Goal: Information Seeking & Learning: Learn about a topic

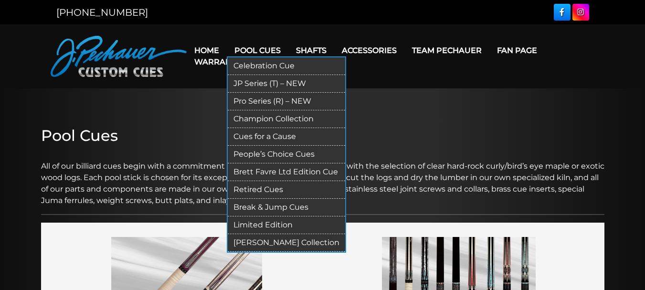
click at [254, 84] on link "JP Series (T) – NEW" at bounding box center [287, 84] width 118 height 18
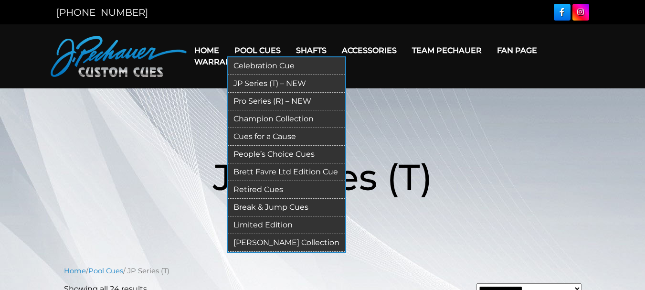
click at [267, 101] on link "Pro Series (R) – NEW" at bounding box center [287, 102] width 118 height 18
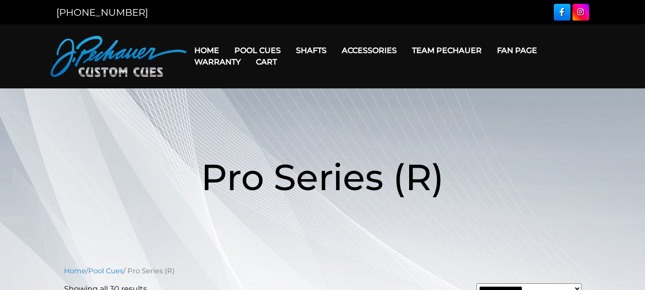
click at [269, 62] on link "Cart" at bounding box center [266, 62] width 36 height 24
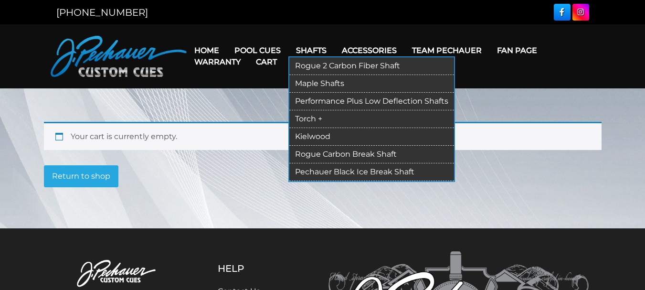
click at [316, 78] on link "Maple Shafts" at bounding box center [372, 84] width 165 height 18
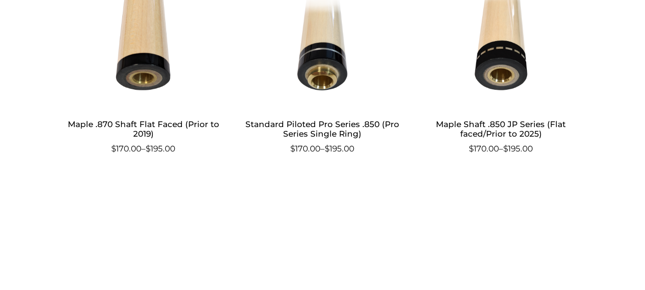
scroll to position [559, 0]
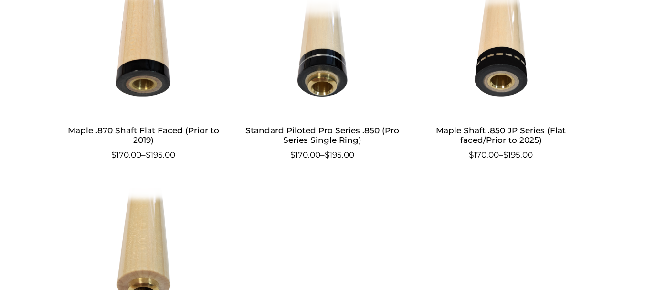
click at [514, 50] on img at bounding box center [501, 49] width 159 height 129
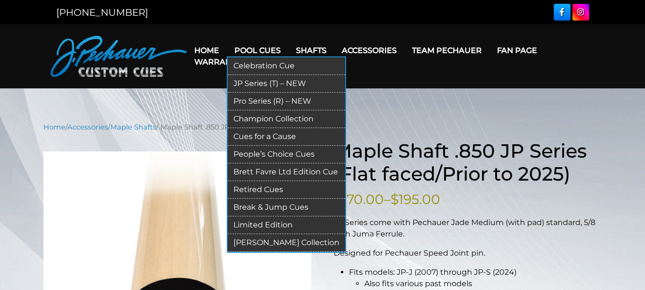
click at [263, 185] on link "Retired Cues" at bounding box center [287, 190] width 118 height 18
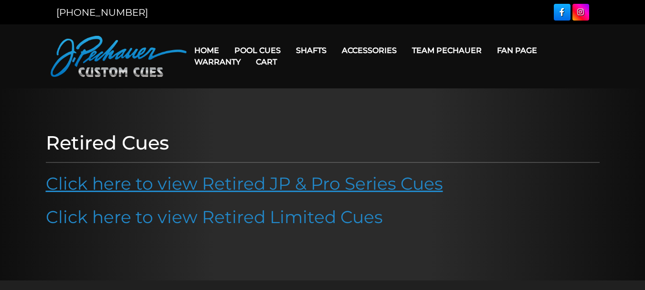
click at [244, 180] on link "Click here to view Retired JP & Pro Series Cues" at bounding box center [245, 183] width 398 height 21
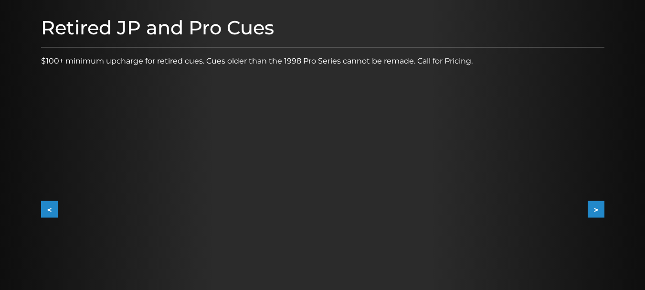
scroll to position [85, 0]
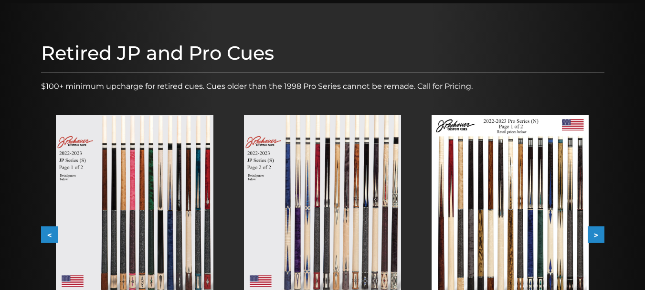
click at [596, 235] on button ">" at bounding box center [596, 234] width 17 height 17
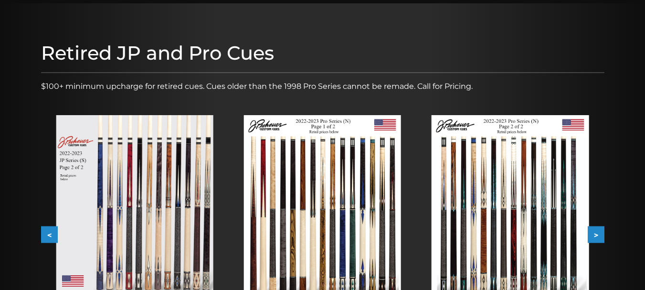
click at [596, 235] on button ">" at bounding box center [596, 234] width 17 height 17
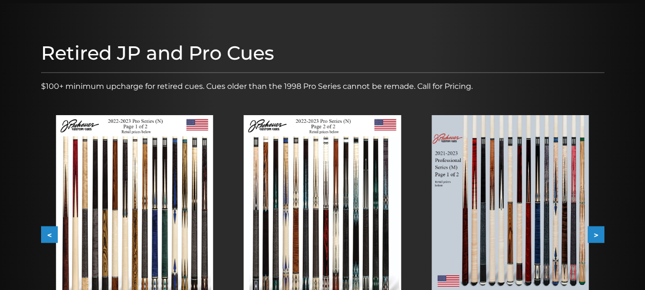
click at [596, 235] on button ">" at bounding box center [596, 234] width 17 height 17
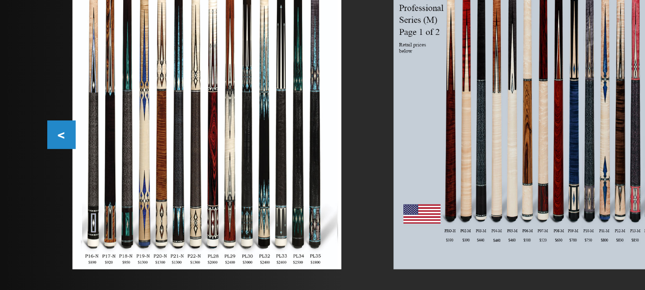
scroll to position [121, 0]
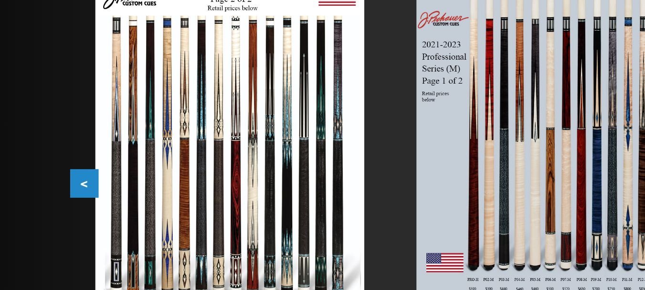
click at [36, 199] on div "Retired JP and Pro Cues $100+ minimum upcharge for retired cues. Cues older tha…" at bounding box center [322, 168] width 573 height 337
click at [42, 199] on button "<" at bounding box center [49, 198] width 17 height 17
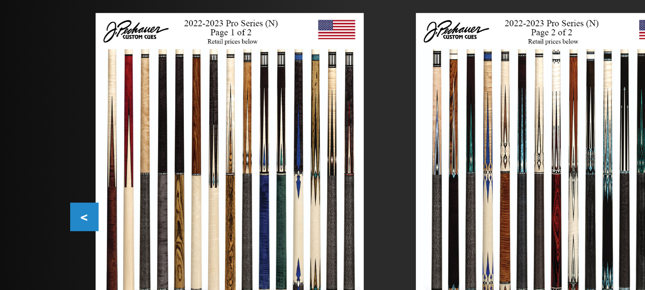
drag, startPoint x: 48, startPoint y: 197, endPoint x: 33, endPoint y: 196, distance: 14.4
click at [33, 196] on div at bounding box center [322, 169] width 645 height 404
click at [48, 196] on button "<" at bounding box center [49, 198] width 17 height 17
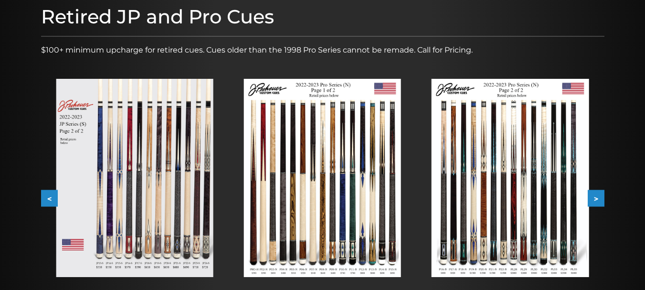
click at [595, 195] on button ">" at bounding box center [596, 198] width 17 height 17
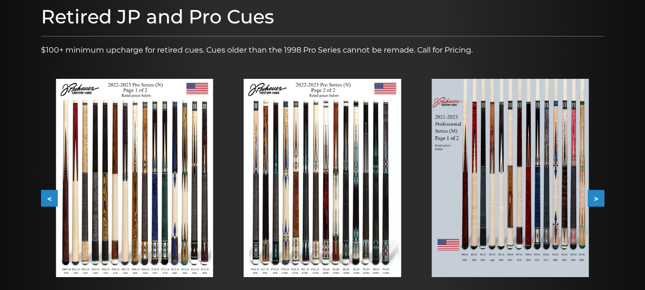
click at [595, 195] on button ">" at bounding box center [596, 198] width 17 height 17
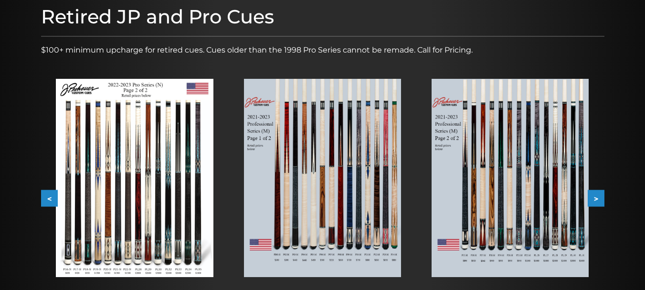
click at [595, 195] on button ">" at bounding box center [596, 198] width 17 height 17
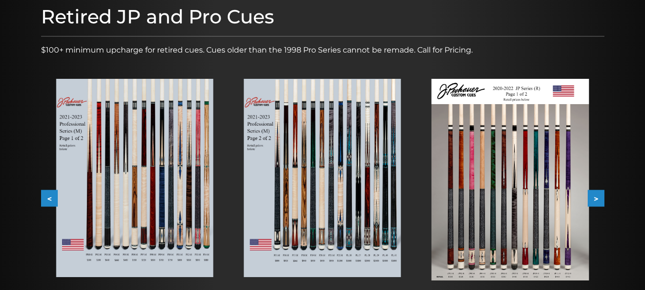
click at [597, 195] on button ">" at bounding box center [596, 198] width 17 height 17
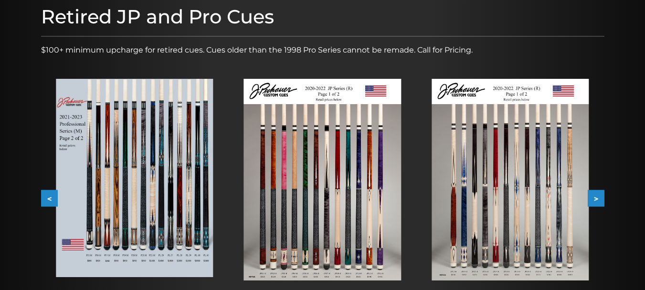
click at [597, 195] on button ">" at bounding box center [596, 198] width 17 height 17
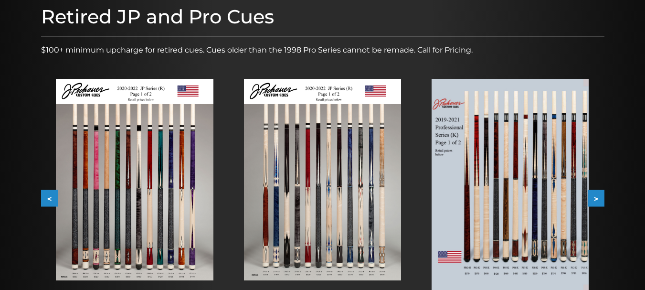
click at [597, 195] on button ">" at bounding box center [596, 198] width 17 height 17
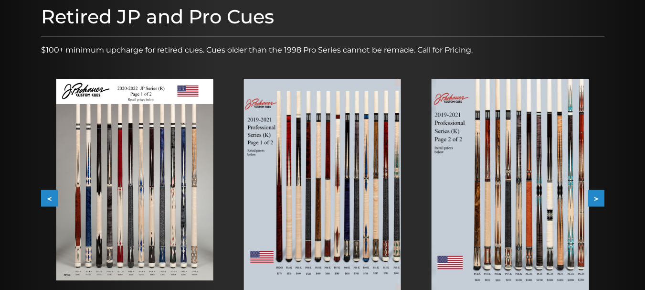
click at [597, 195] on button ">" at bounding box center [596, 198] width 17 height 17
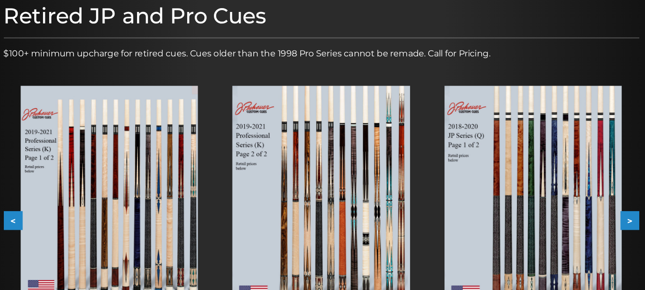
scroll to position [96, 0]
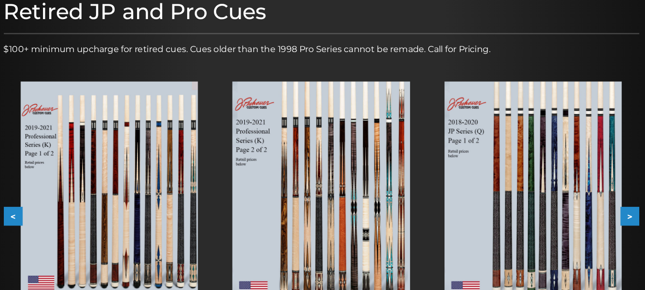
click at [597, 219] on button ">" at bounding box center [596, 224] width 17 height 17
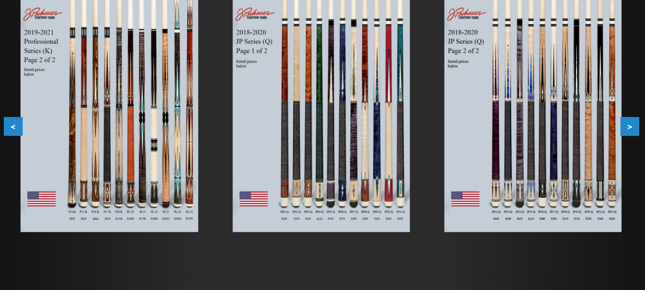
scroll to position [191, 0]
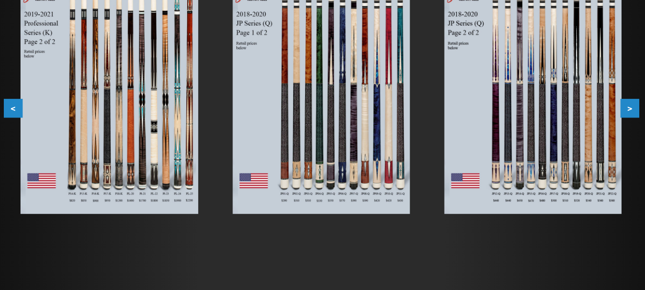
click at [596, 125] on button ">" at bounding box center [596, 128] width 17 height 17
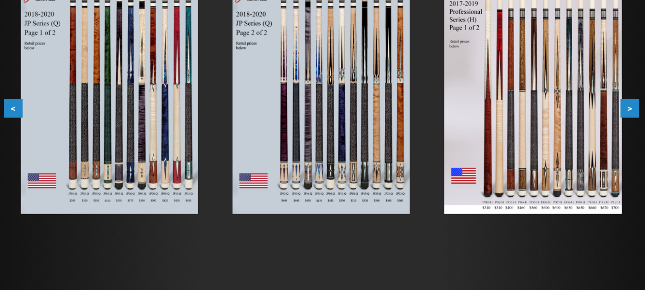
click at [596, 125] on button ">" at bounding box center [596, 128] width 17 height 17
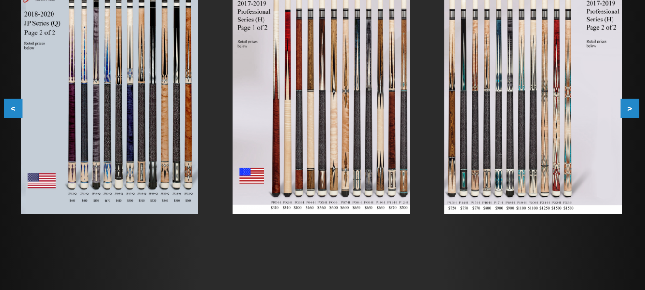
click at [596, 125] on button ">" at bounding box center [596, 128] width 17 height 17
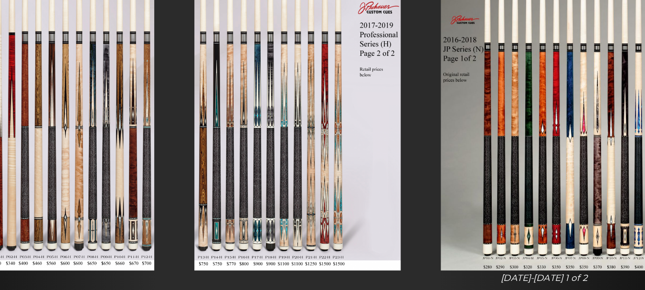
scroll to position [196, 0]
